Goal: Task Accomplishment & Management: Manage account settings

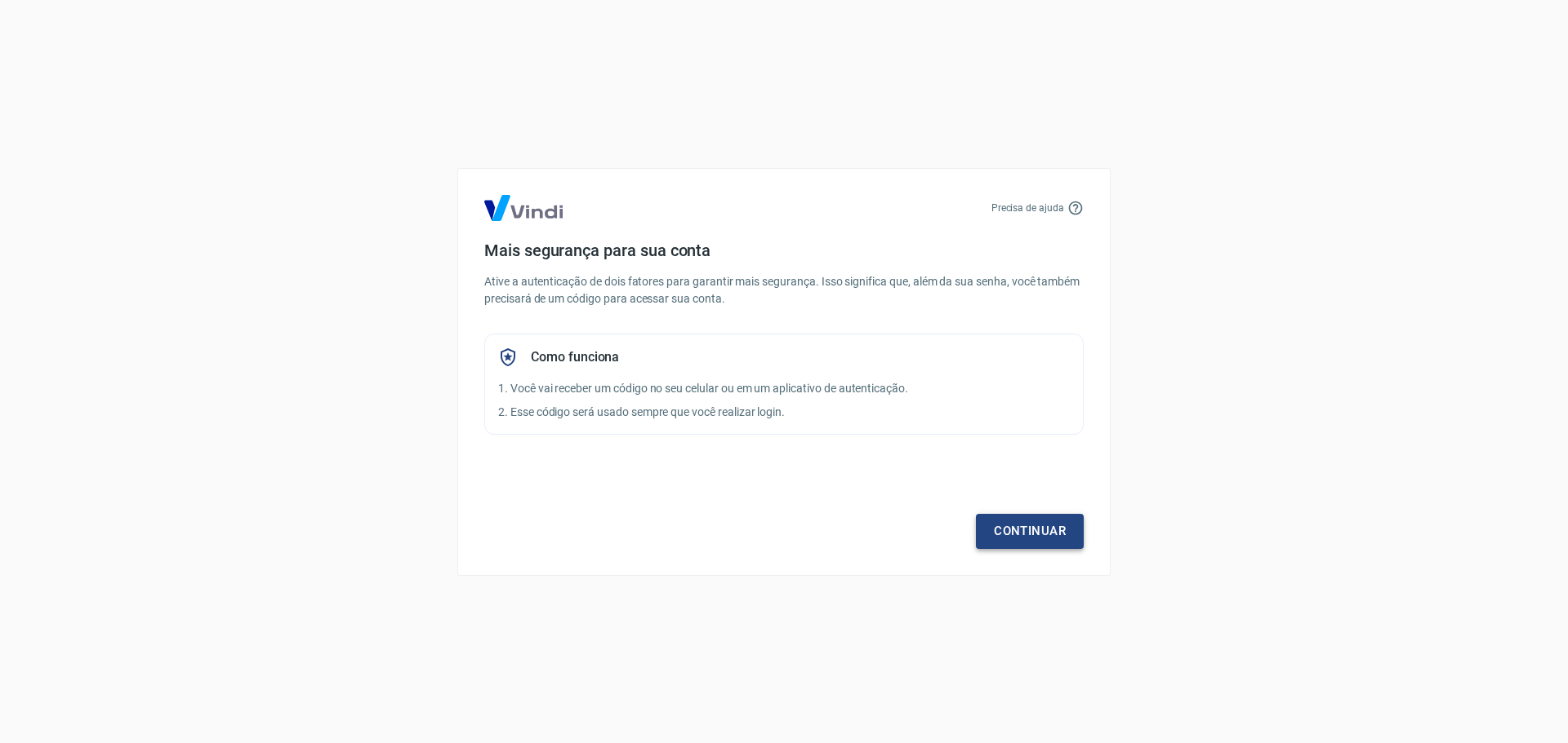
click at [1018, 519] on link "Continuar" at bounding box center [1030, 531] width 108 height 34
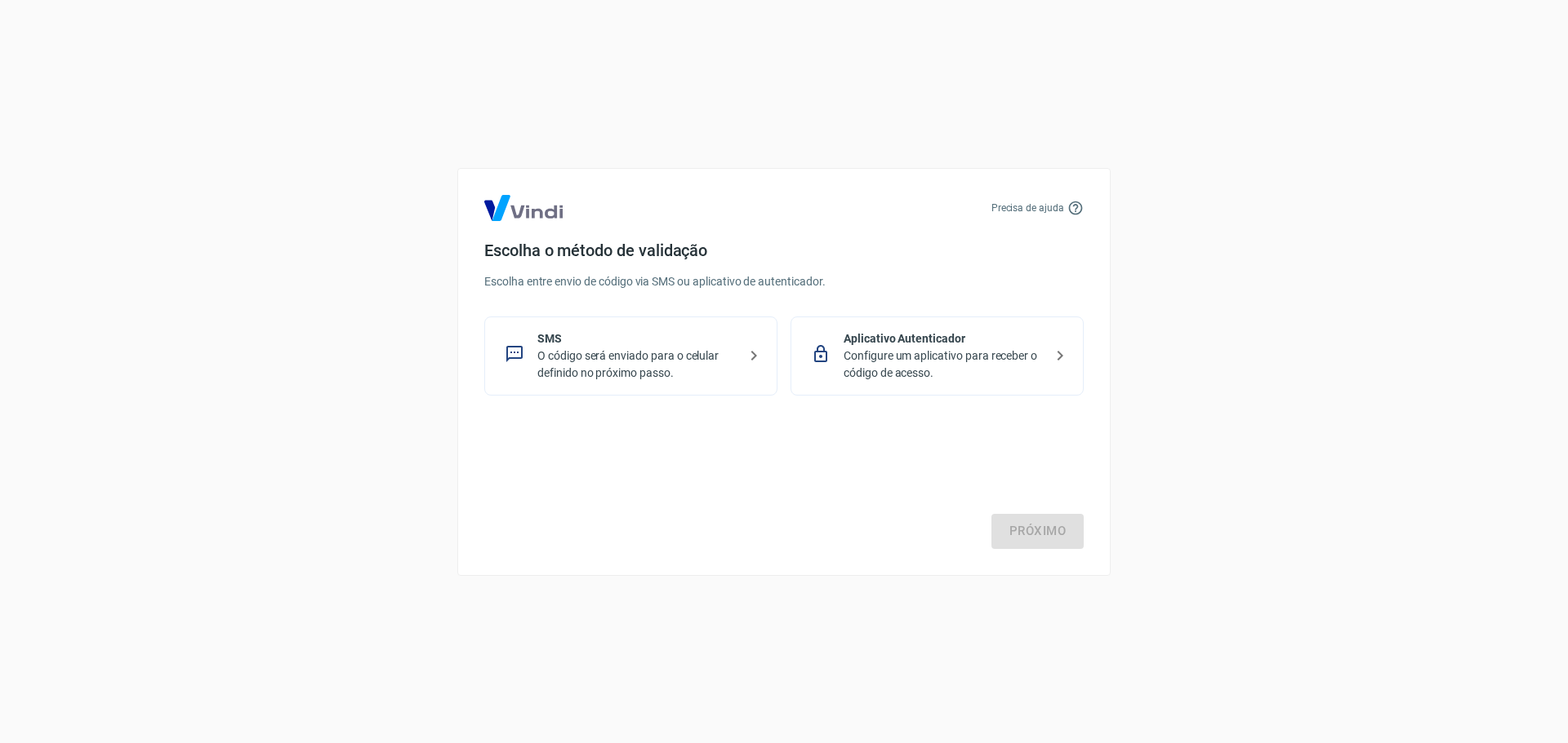
click at [954, 325] on div "Aplicativo Autenticador Configure um aplicativo para receber o código de acesso." at bounding box center [937, 356] width 293 height 79
click at [1030, 529] on link "Próximo" at bounding box center [1038, 531] width 93 height 34
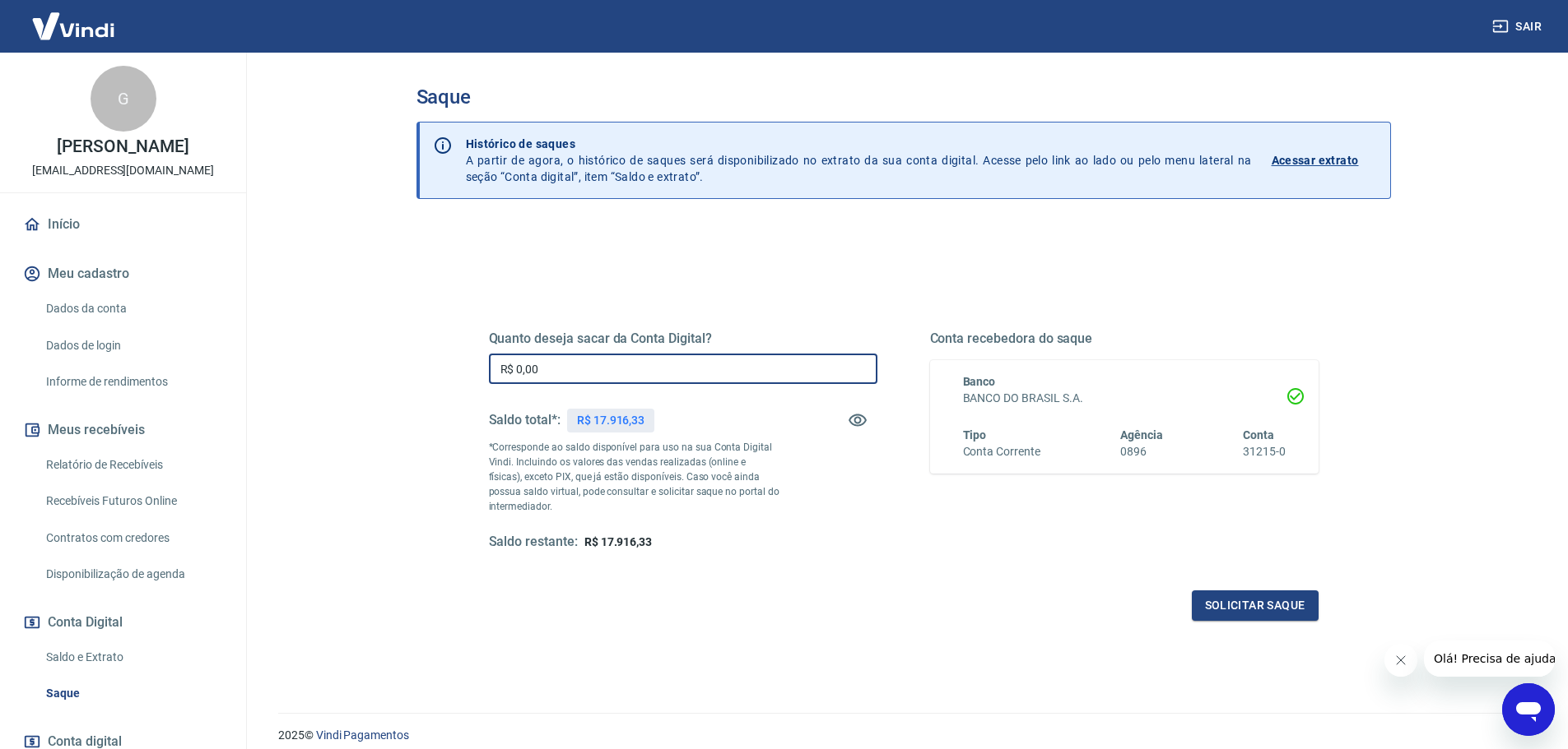
drag, startPoint x: 547, startPoint y: 372, endPoint x: 561, endPoint y: 373, distance: 14.0
click at [561, 373] on input "R$ 0,00" at bounding box center [683, 369] width 388 height 31
drag, startPoint x: 555, startPoint y: 367, endPoint x: 565, endPoint y: 365, distance: 10.2
click at [565, 365] on input "R$ 15.916,23" at bounding box center [683, 369] width 388 height 31
type input "R$ 15.916,33"
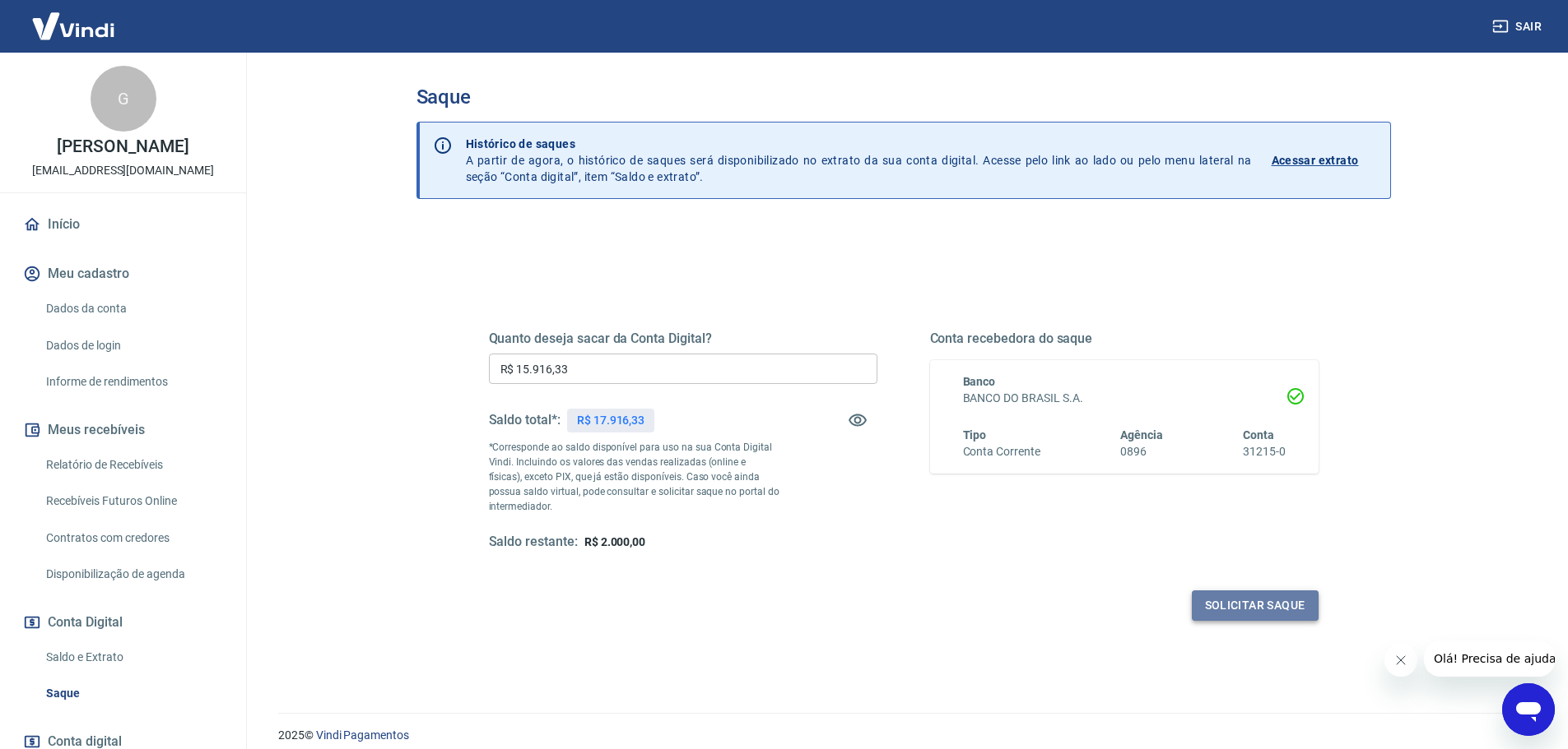
click at [1226, 603] on button "Solicitar saque" at bounding box center [1255, 606] width 127 height 31
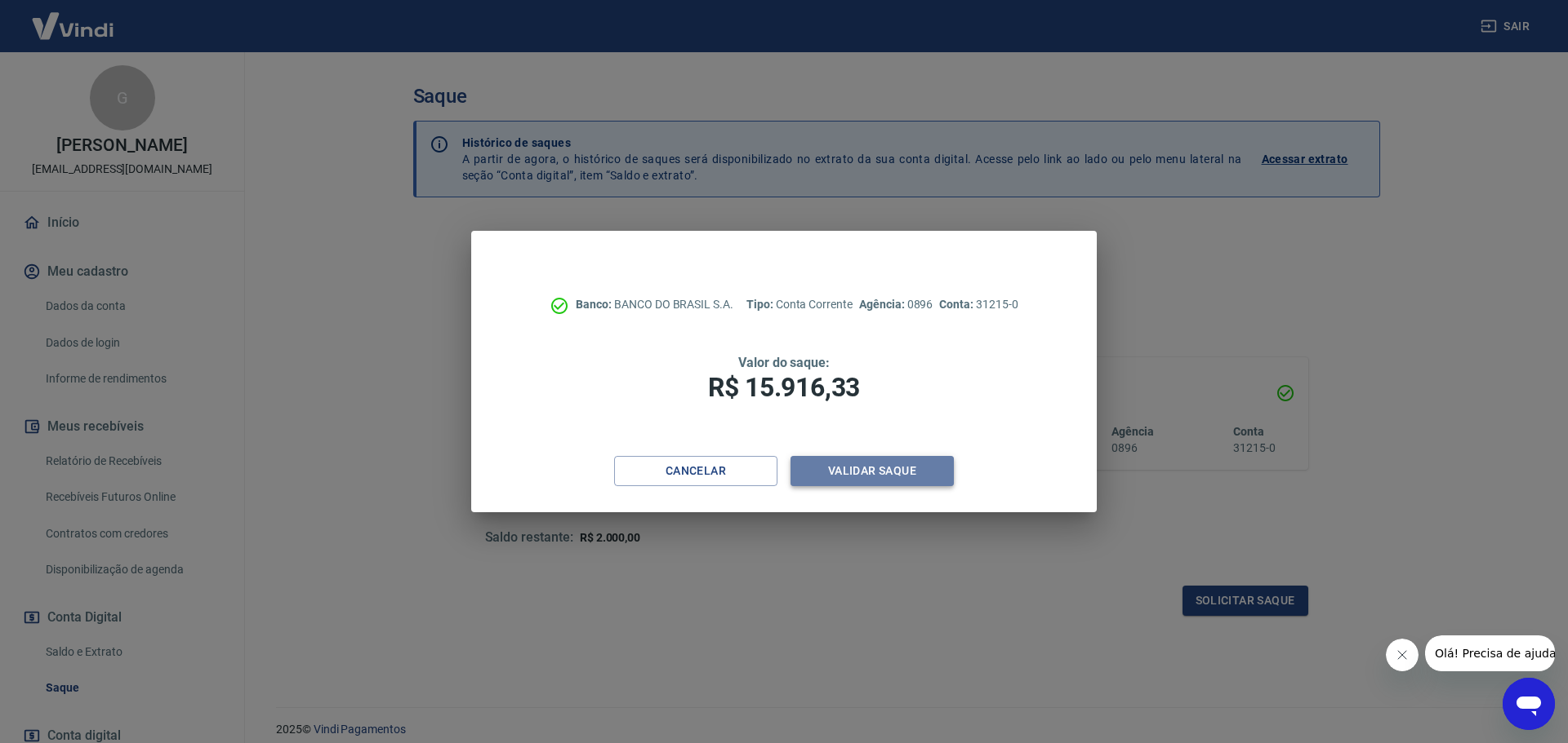
click at [917, 474] on button "Validar saque" at bounding box center [872, 471] width 163 height 31
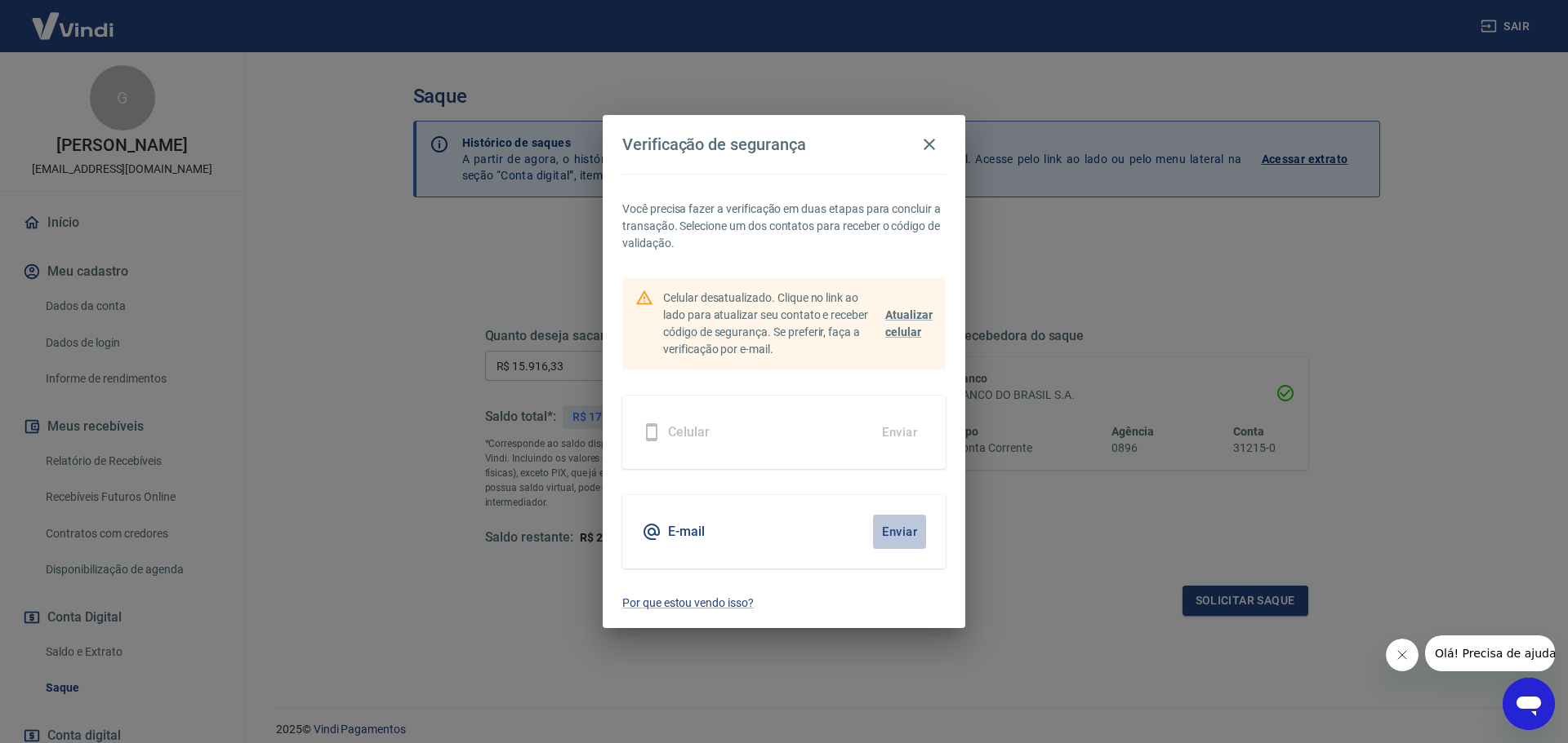
click at [896, 528] on button "Enviar" at bounding box center [899, 531] width 53 height 34
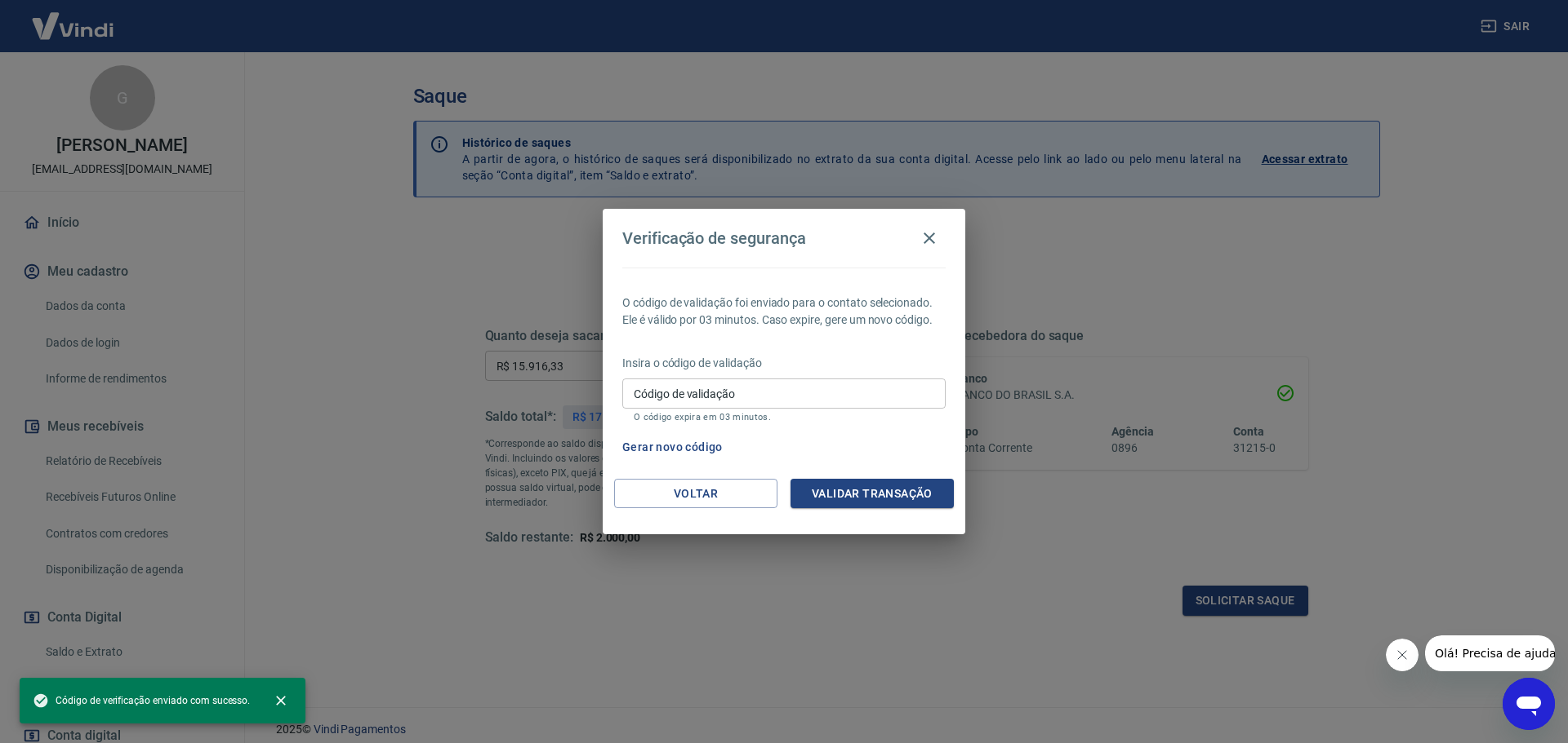
click at [791, 395] on input "Código de validação" at bounding box center [783, 393] width 323 height 31
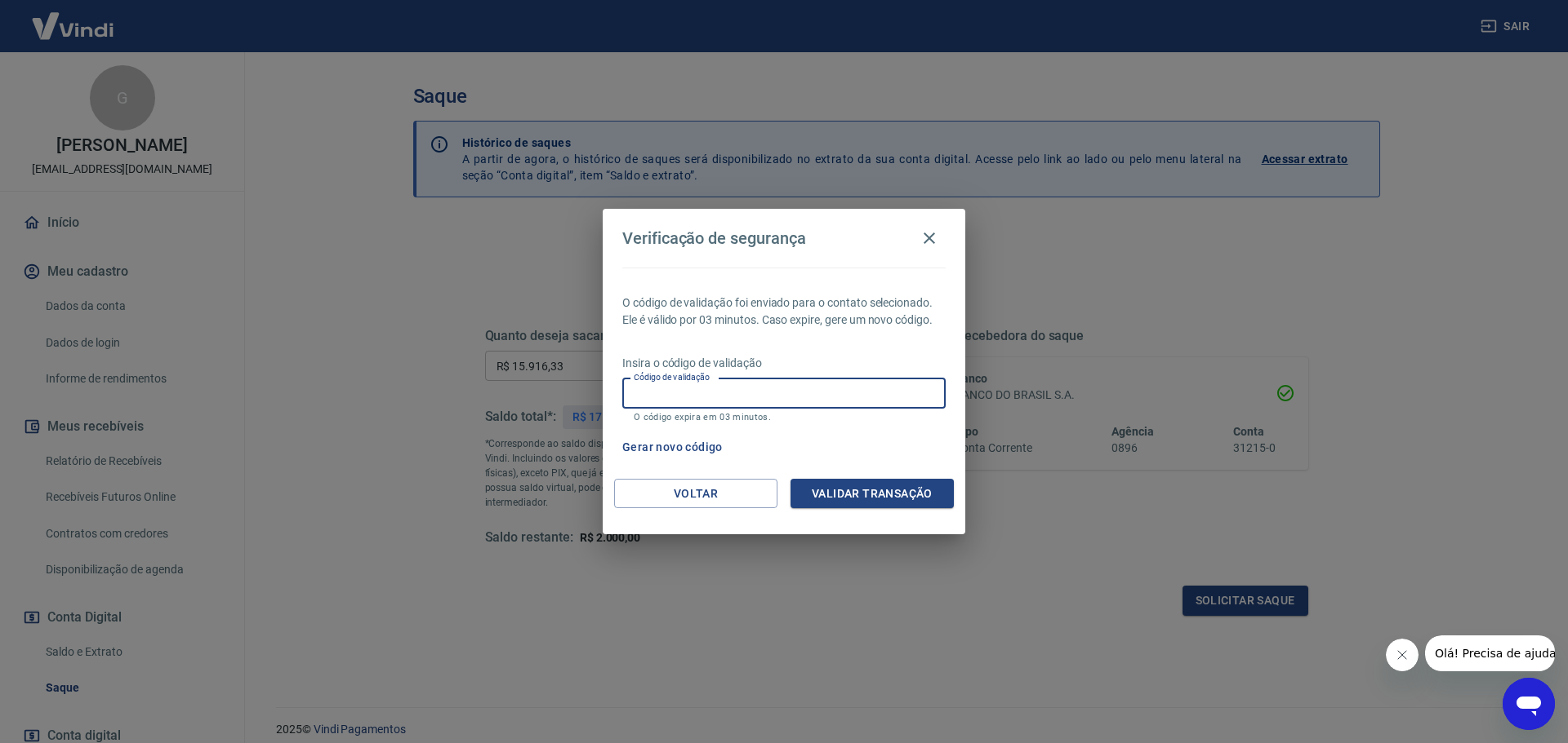
paste input "835865"
type input "835865"
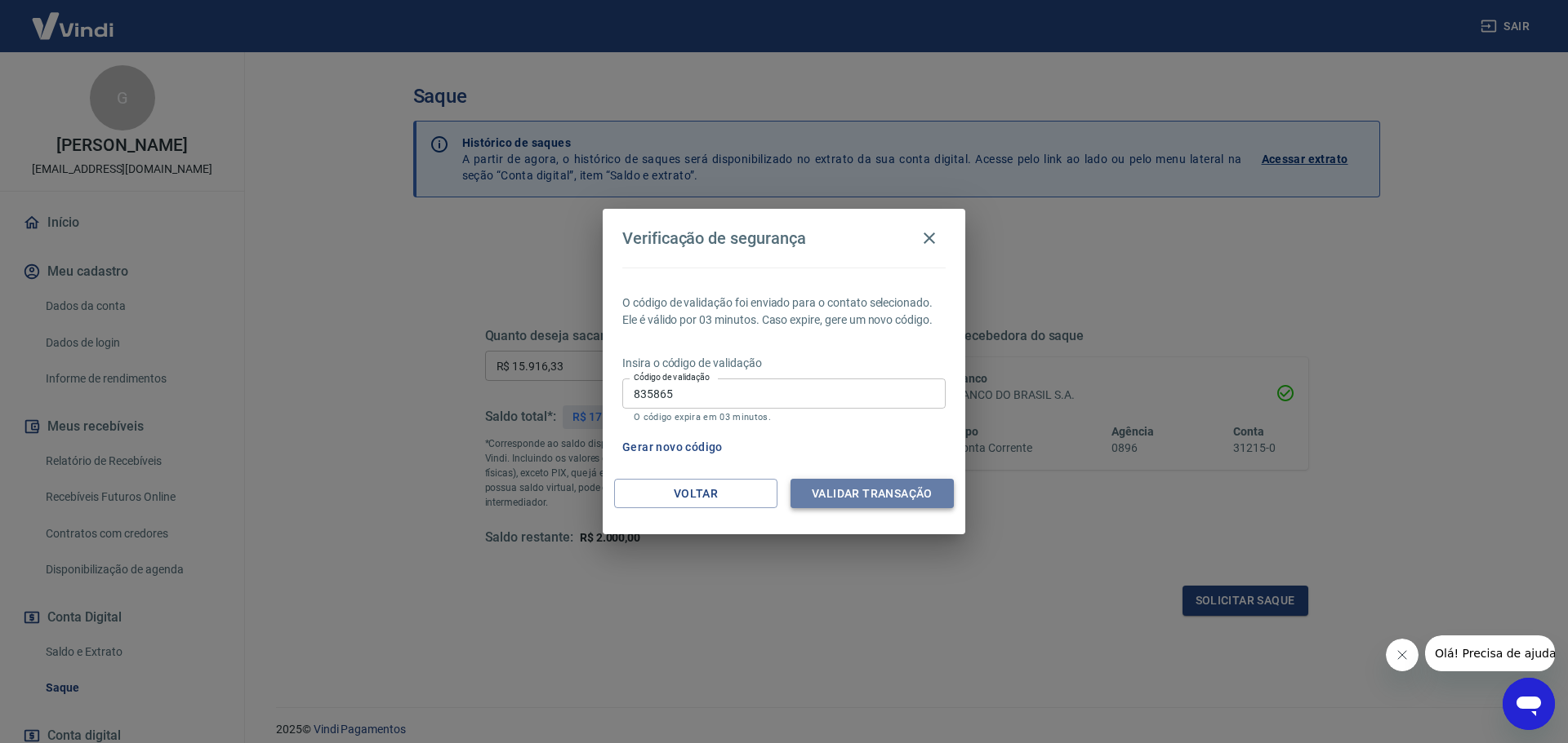
click at [863, 493] on button "Validar transação" at bounding box center [872, 494] width 163 height 31
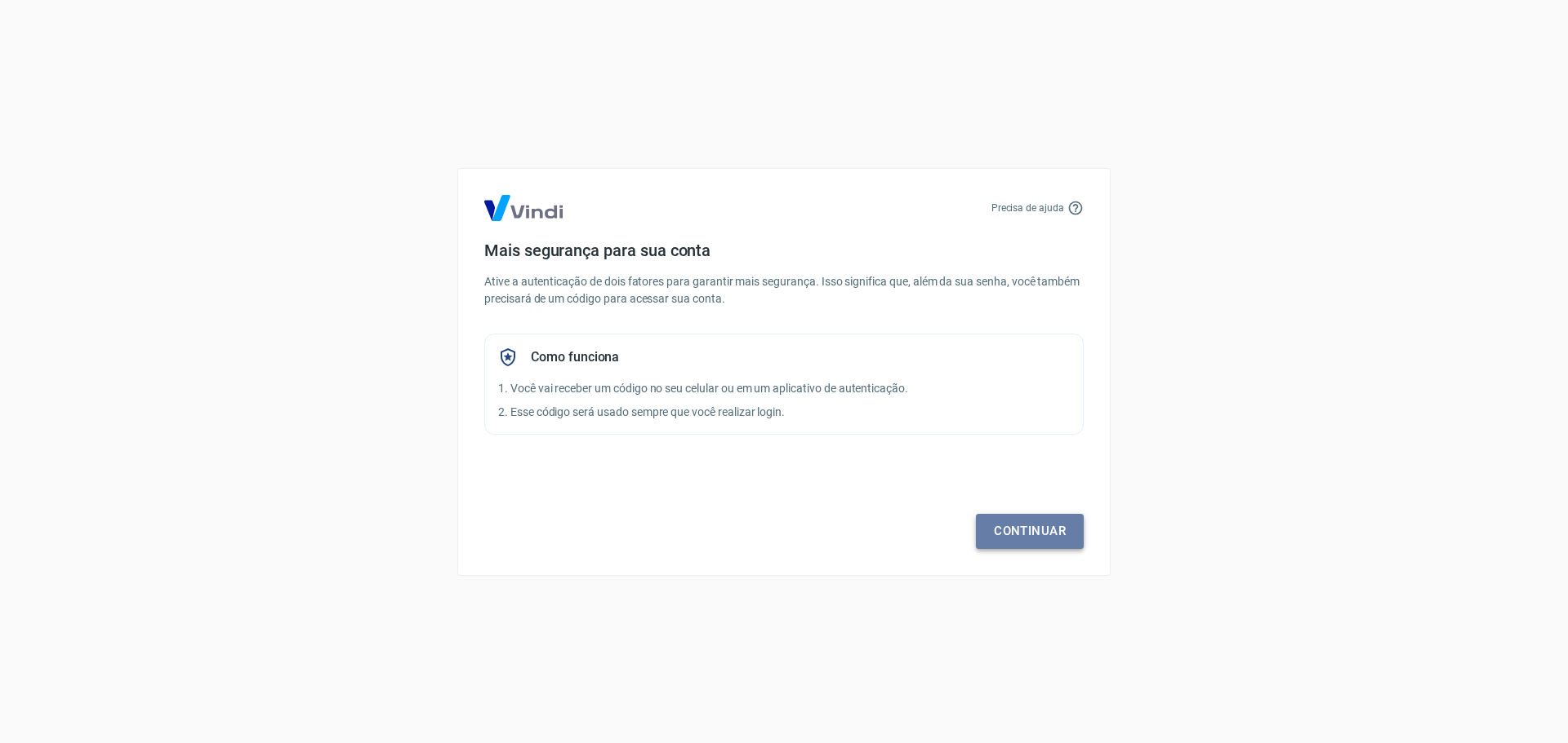
click at [1035, 522] on link "Continuar" at bounding box center [1030, 531] width 108 height 34
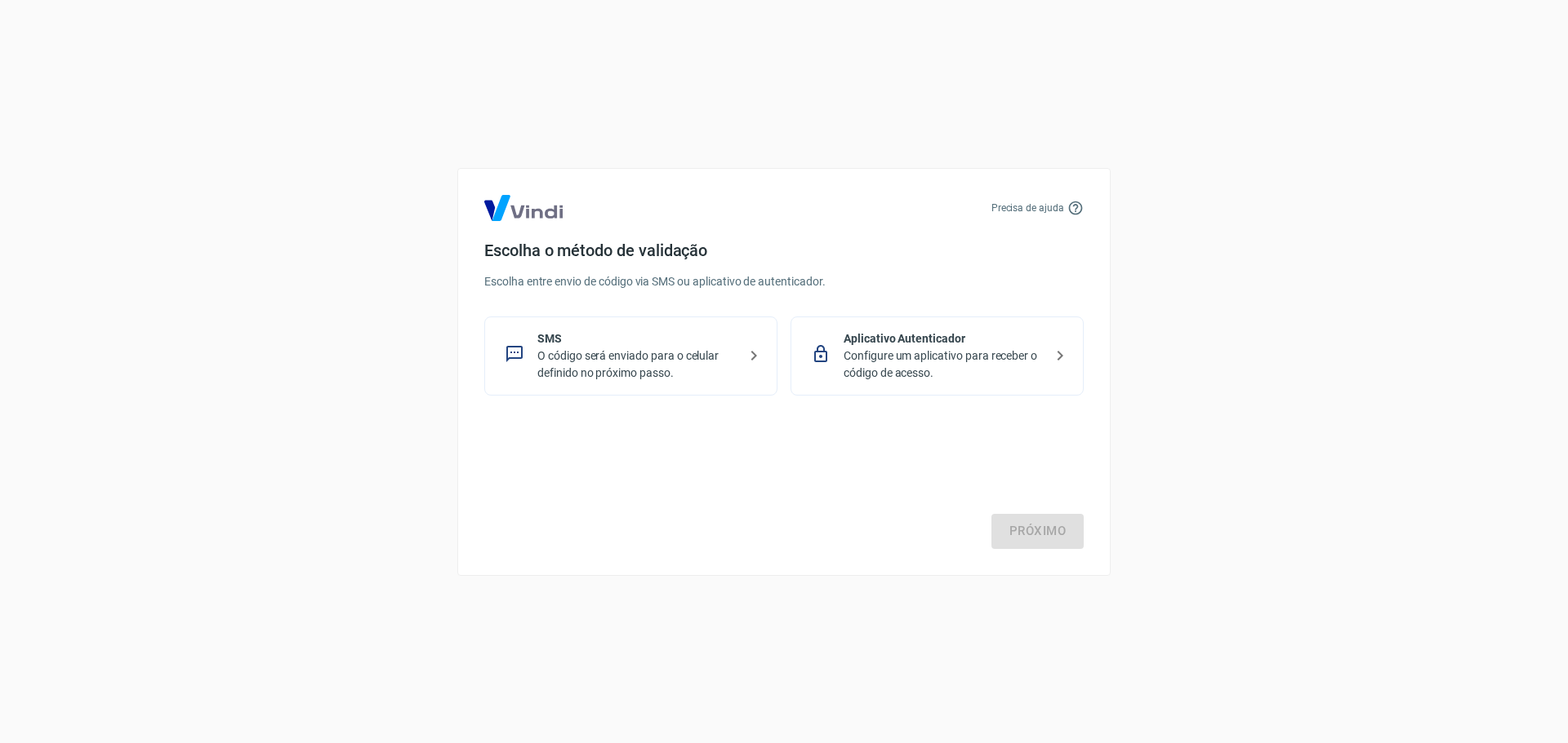
click at [935, 317] on div "Aplicativo Autenticador Configure um aplicativo para receber o código de acesso." at bounding box center [937, 356] width 293 height 79
click at [1025, 548] on link "Próximo" at bounding box center [1038, 531] width 93 height 34
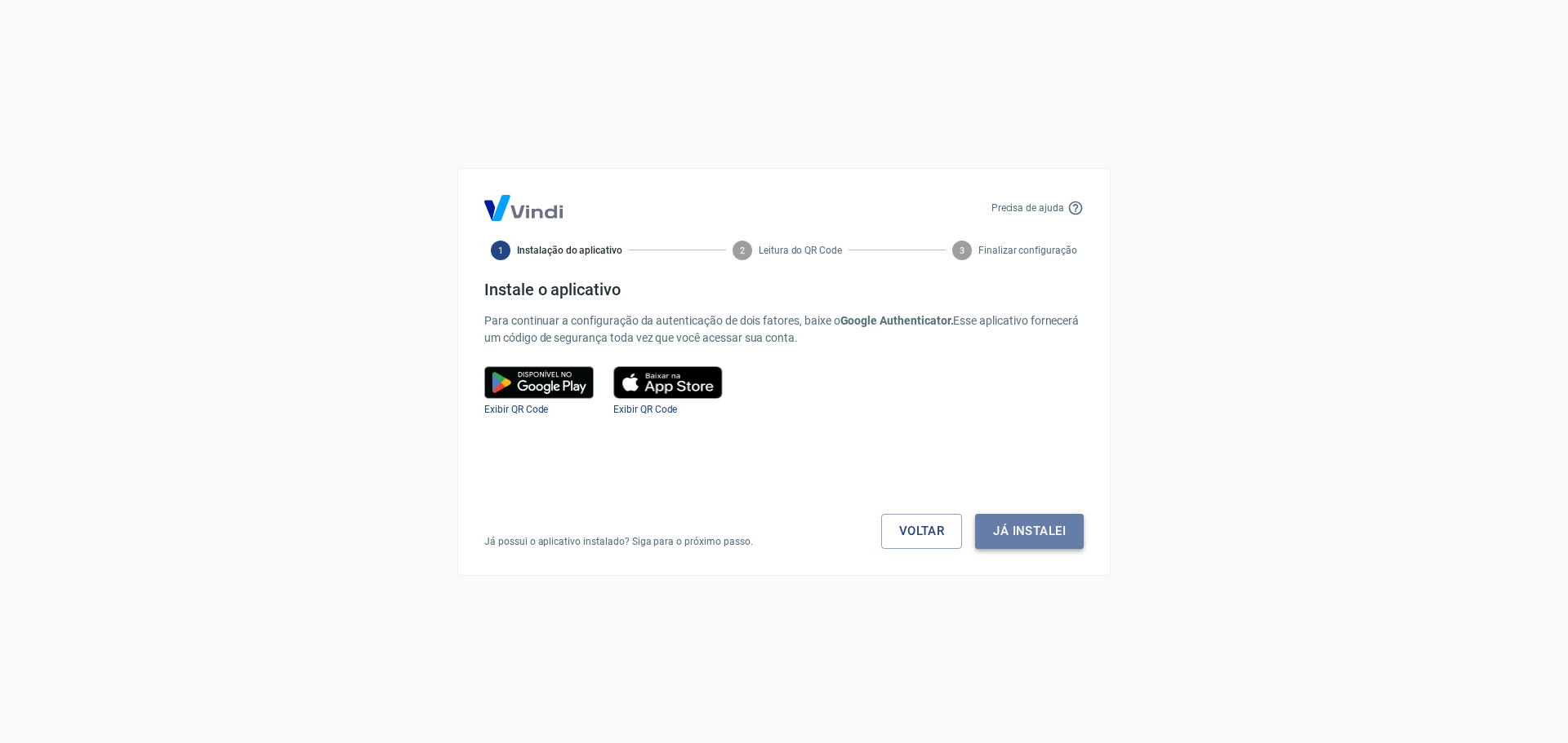
click at [1020, 528] on button "Já instalei" at bounding box center [1029, 531] width 108 height 34
